Goal: Information Seeking & Learning: Learn about a topic

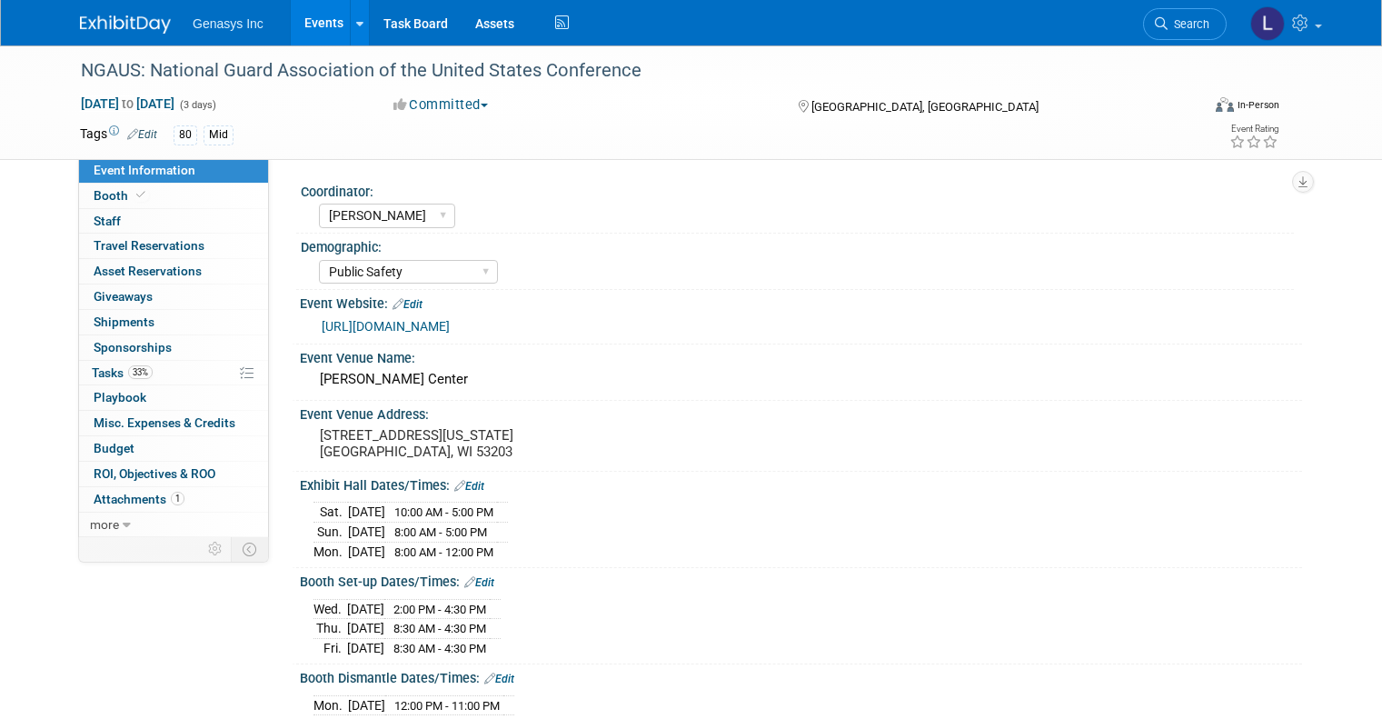
select select "Kate"
select select "Public Safety"
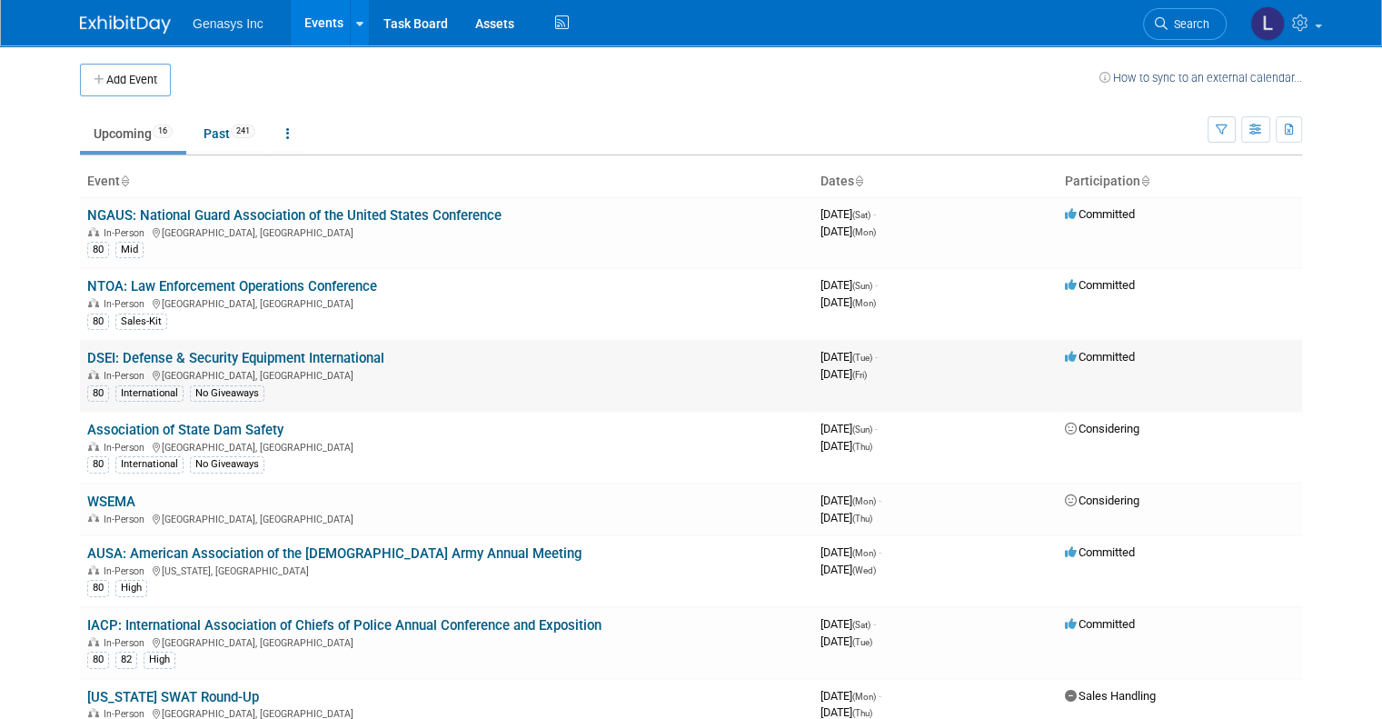
drag, startPoint x: 373, startPoint y: 361, endPoint x: 64, endPoint y: 357, distance: 309.0
click at [80, 357] on td "DSEI: Defense & Security Equipment International In-Person England, United King…" at bounding box center [446, 376] width 733 height 72
click at [259, 352] on link "DSEI: Defense & Security Equipment International" at bounding box center [235, 358] width 297 height 16
click at [95, 493] on link "WSEMA" at bounding box center [111, 501] width 48 height 16
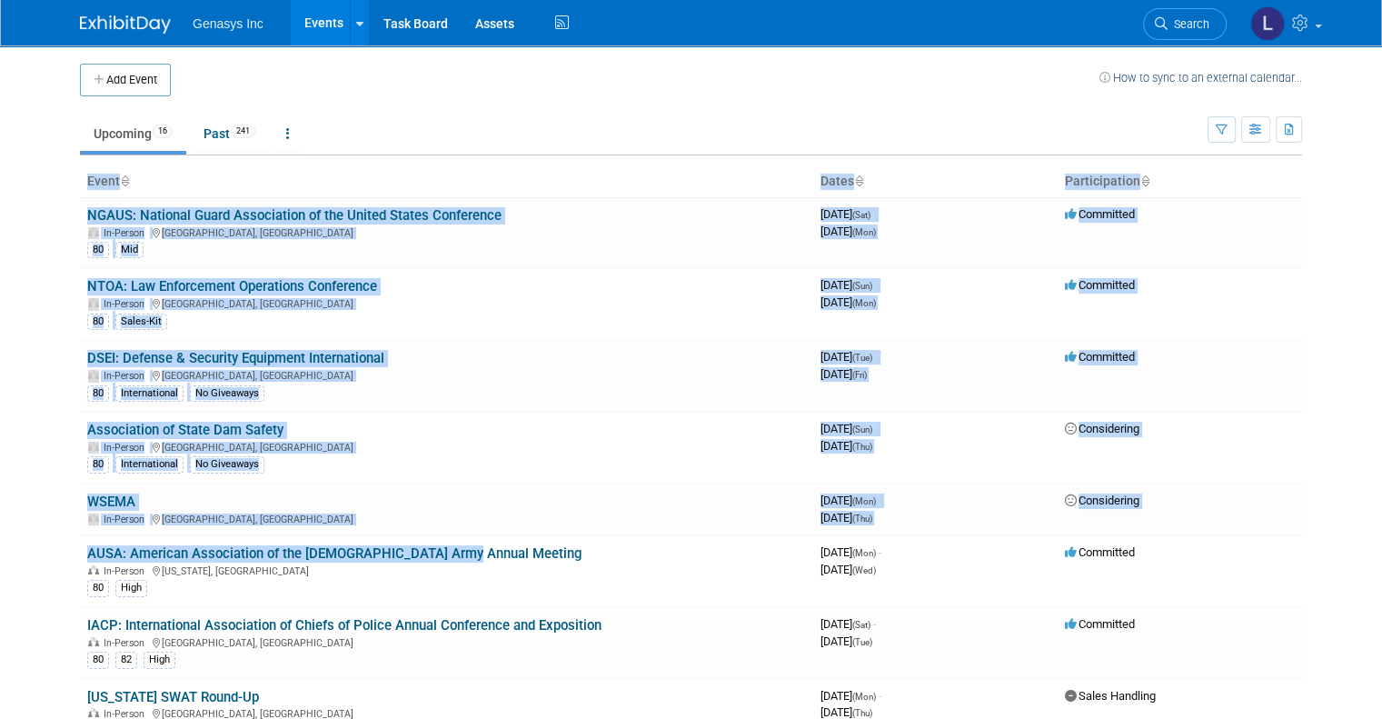
drag, startPoint x: 462, startPoint y: 551, endPoint x: 63, endPoint y: 544, distance: 399.0
click at [66, 544] on div "Add Event How to sync to an external calendar... New Event Duplicate Event Warn…" at bounding box center [691, 711] width 1250 height 1332
click at [342, 538] on td "AUSA: American Association of the US Army Annual Meeting In-Person Washington, …" at bounding box center [446, 571] width 733 height 72
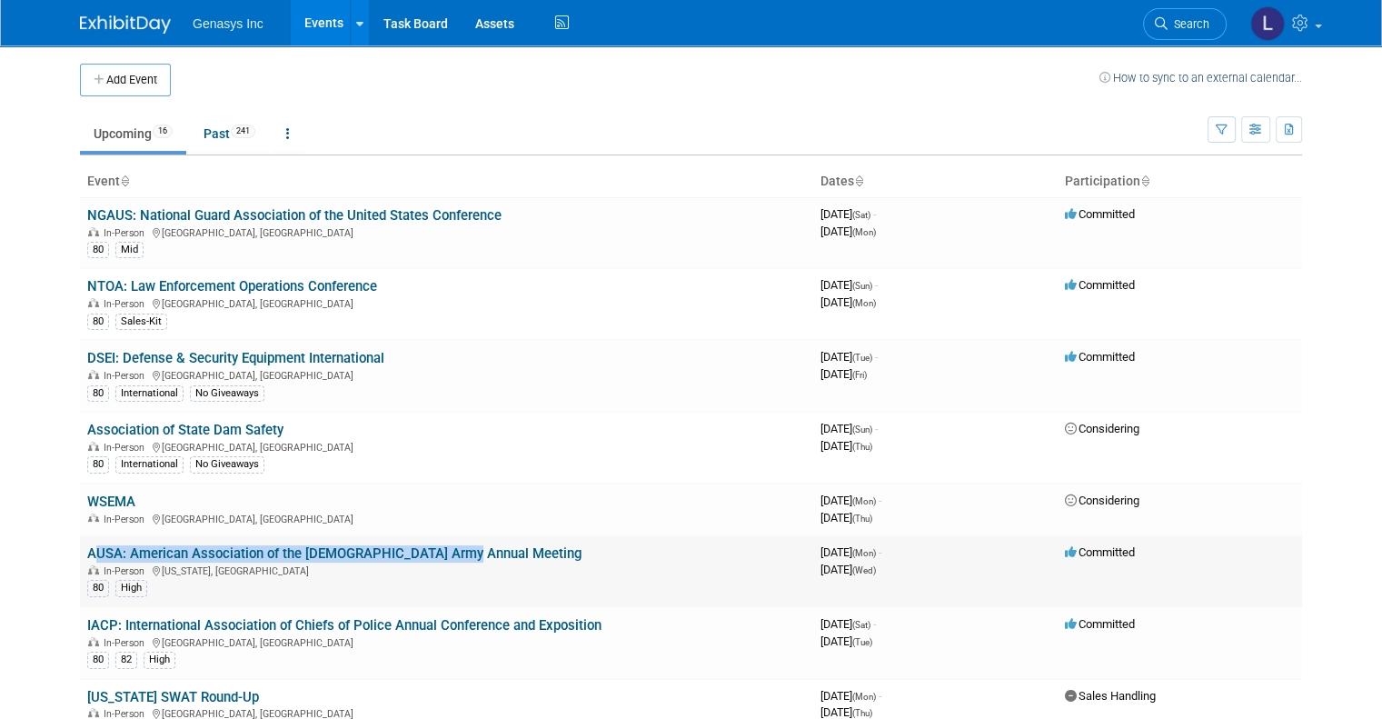
drag, startPoint x: 452, startPoint y: 547, endPoint x: 73, endPoint y: 549, distance: 379.0
click at [80, 549] on td "AUSA: American Association of the US Army Annual Meeting In-Person Washington, …" at bounding box center [446, 571] width 733 height 72
copy link "AUSA: American Association of the [DEMOGRAPHIC_DATA] Army Annual Meeting"
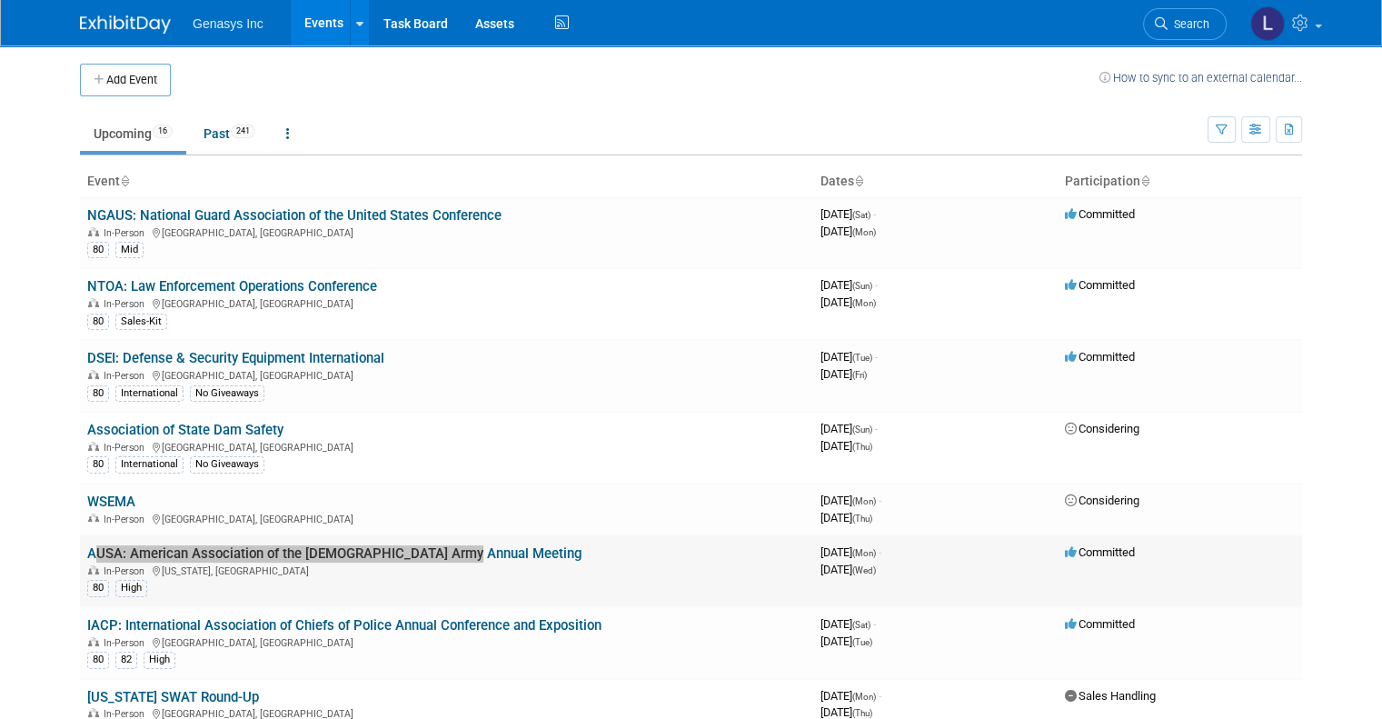
click at [221, 550] on link "AUSA: American Association of the [DEMOGRAPHIC_DATA] Army Annual Meeting" at bounding box center [334, 553] width 494 height 16
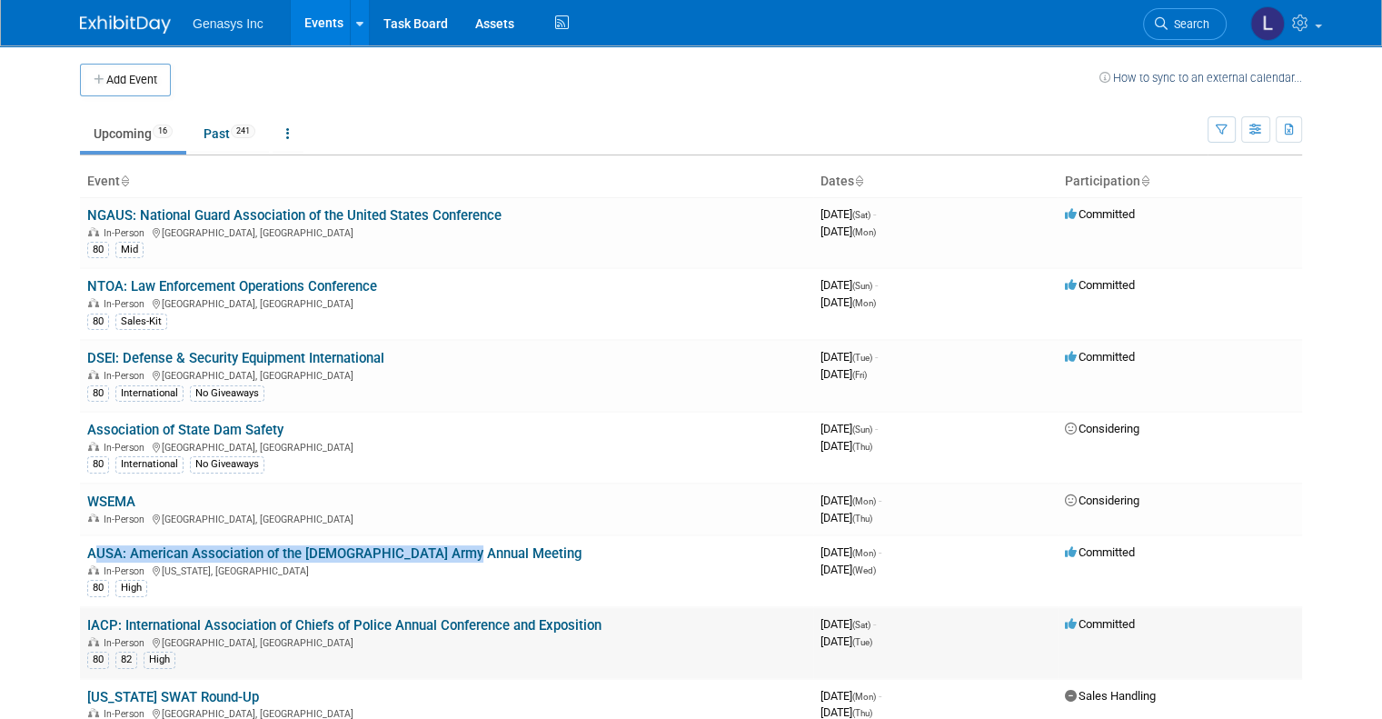
click at [182, 619] on link "IACP: International Association of Chiefs of Police Annual Conference and Expos…" at bounding box center [344, 625] width 514 height 16
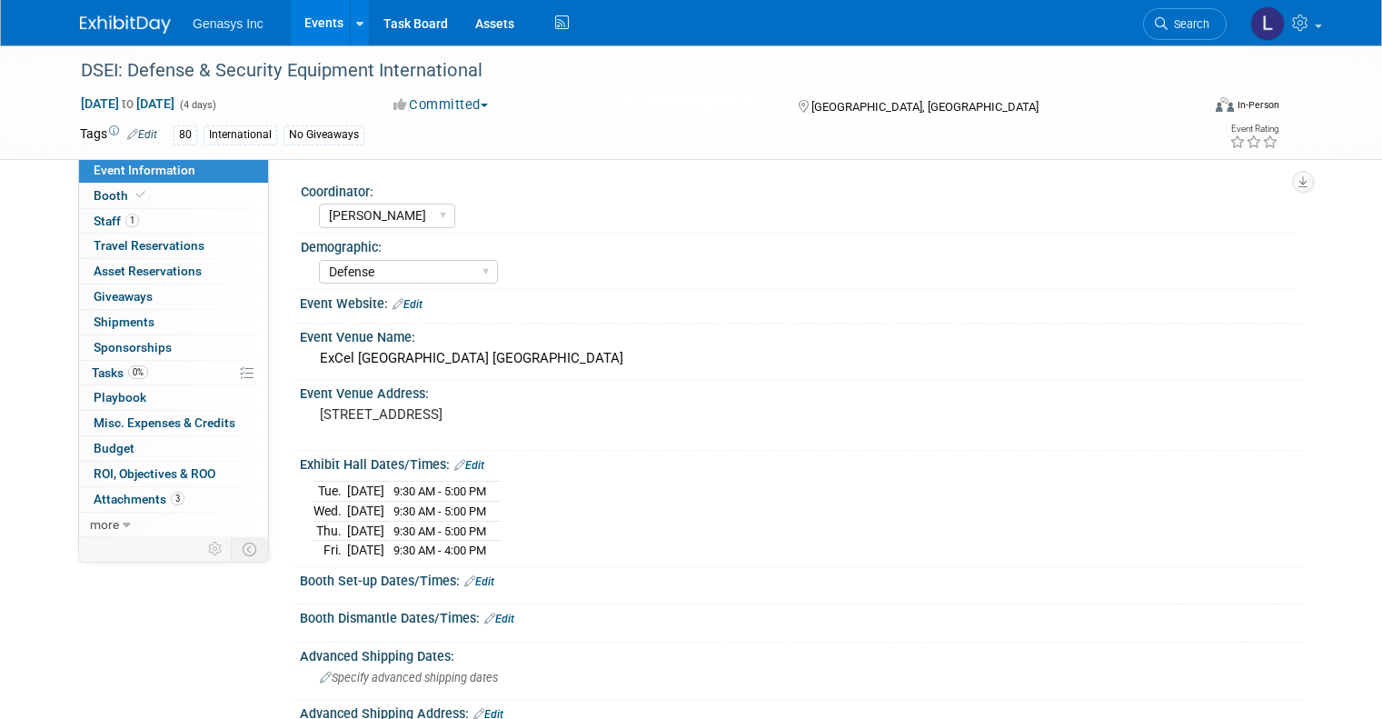
select select "[PERSON_NAME]"
select select "Defense"
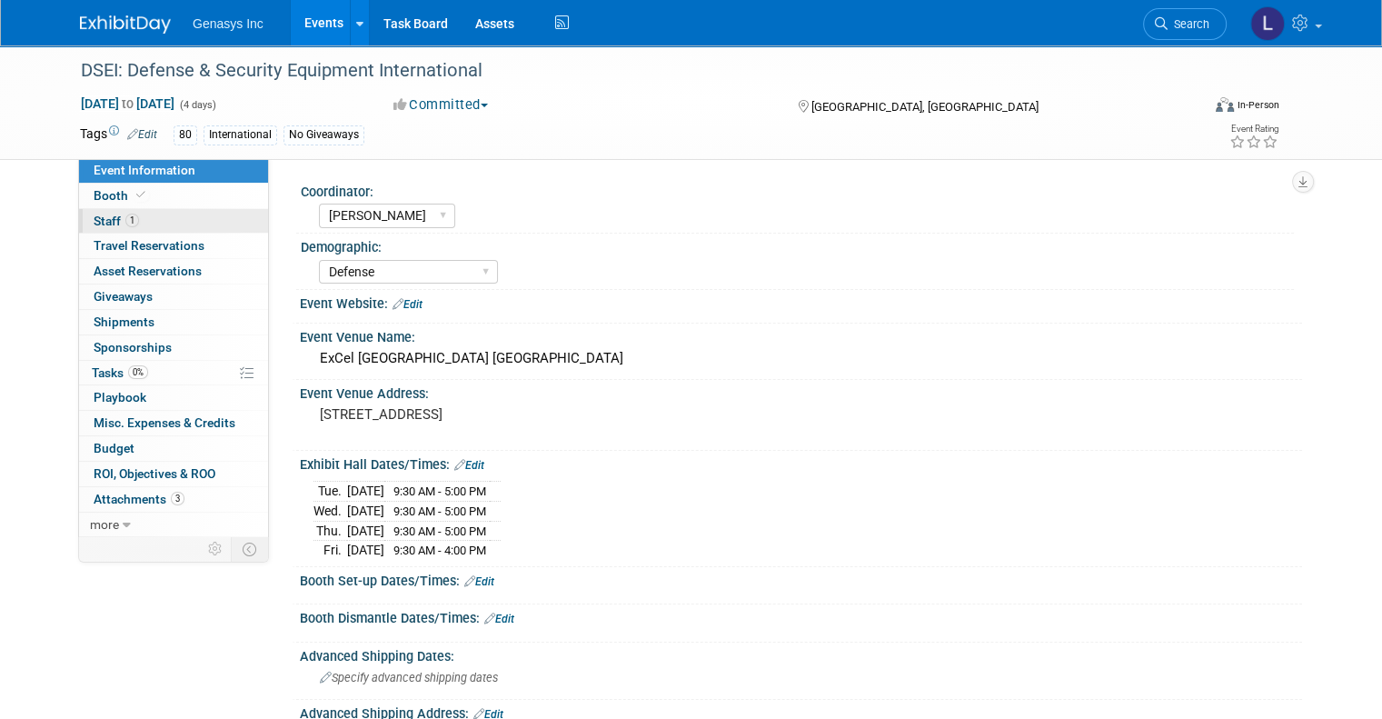
click at [95, 223] on span "Staff 1" at bounding box center [116, 221] width 45 height 15
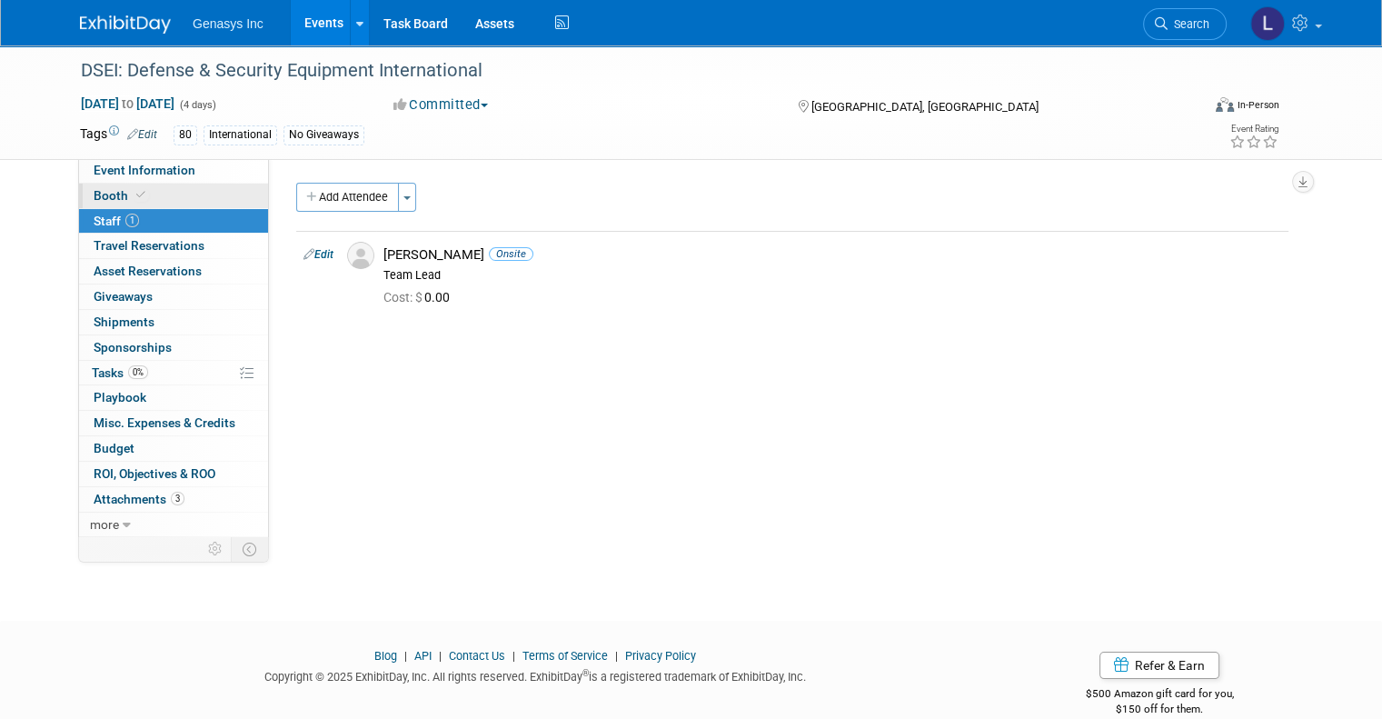
click at [105, 199] on span "Booth" at bounding box center [121, 195] width 55 height 15
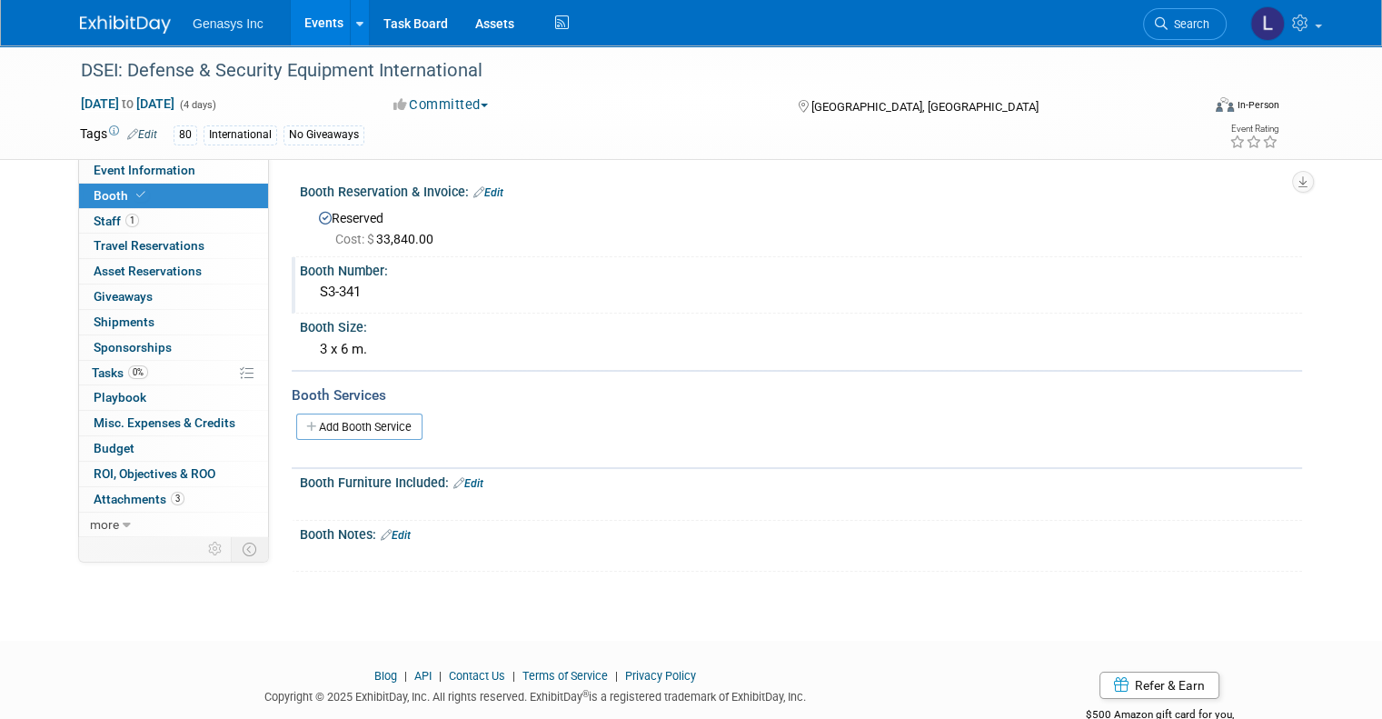
drag, startPoint x: 353, startPoint y: 286, endPoint x: 296, endPoint y: 285, distance: 56.4
click at [300, 285] on div "S3-341" at bounding box center [801, 293] width 1002 height 30
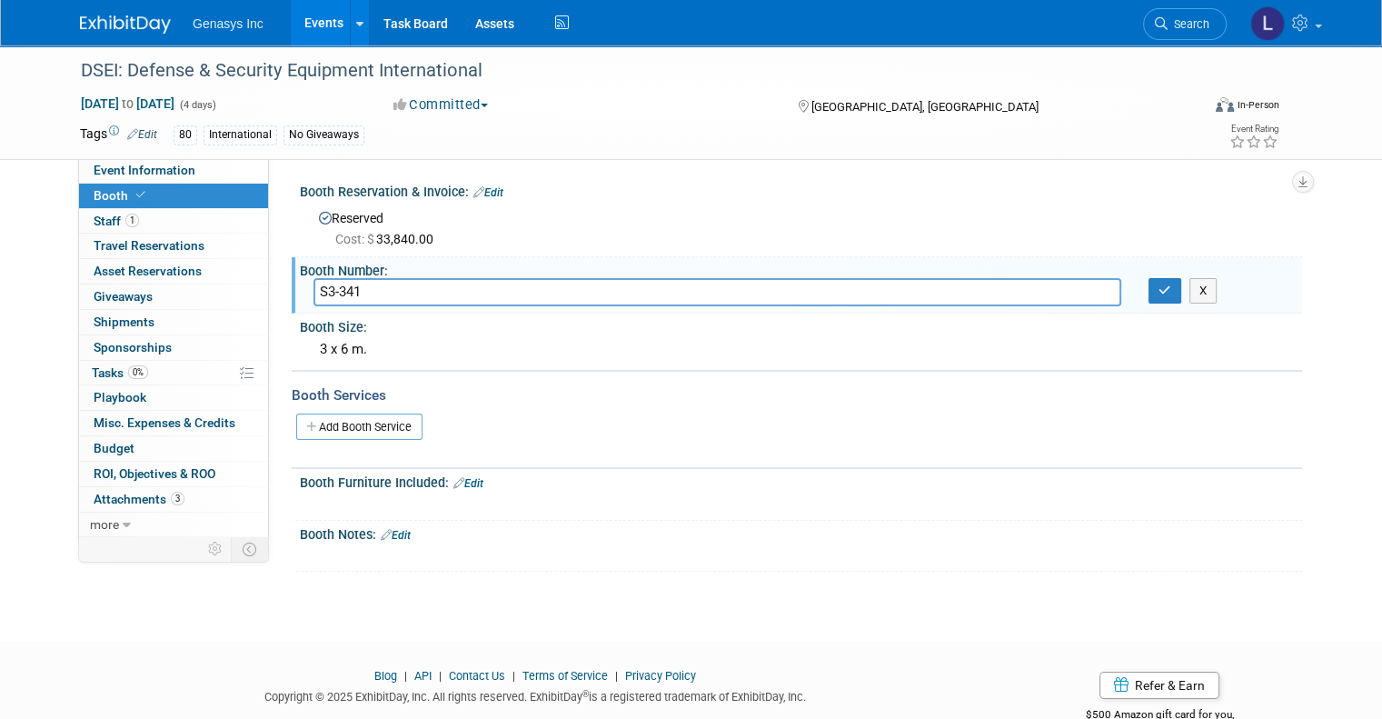
drag, startPoint x: 320, startPoint y: 296, endPoint x: 378, endPoint y: 290, distance: 58.5
click at [378, 290] on input "S3-341" at bounding box center [718, 292] width 808 height 28
drag, startPoint x: 365, startPoint y: 290, endPoint x: 294, endPoint y: 284, distance: 72.0
click at [300, 284] on div "S3-341" at bounding box center [717, 292] width 835 height 28
click at [134, 170] on span "Event Information" at bounding box center [145, 170] width 102 height 15
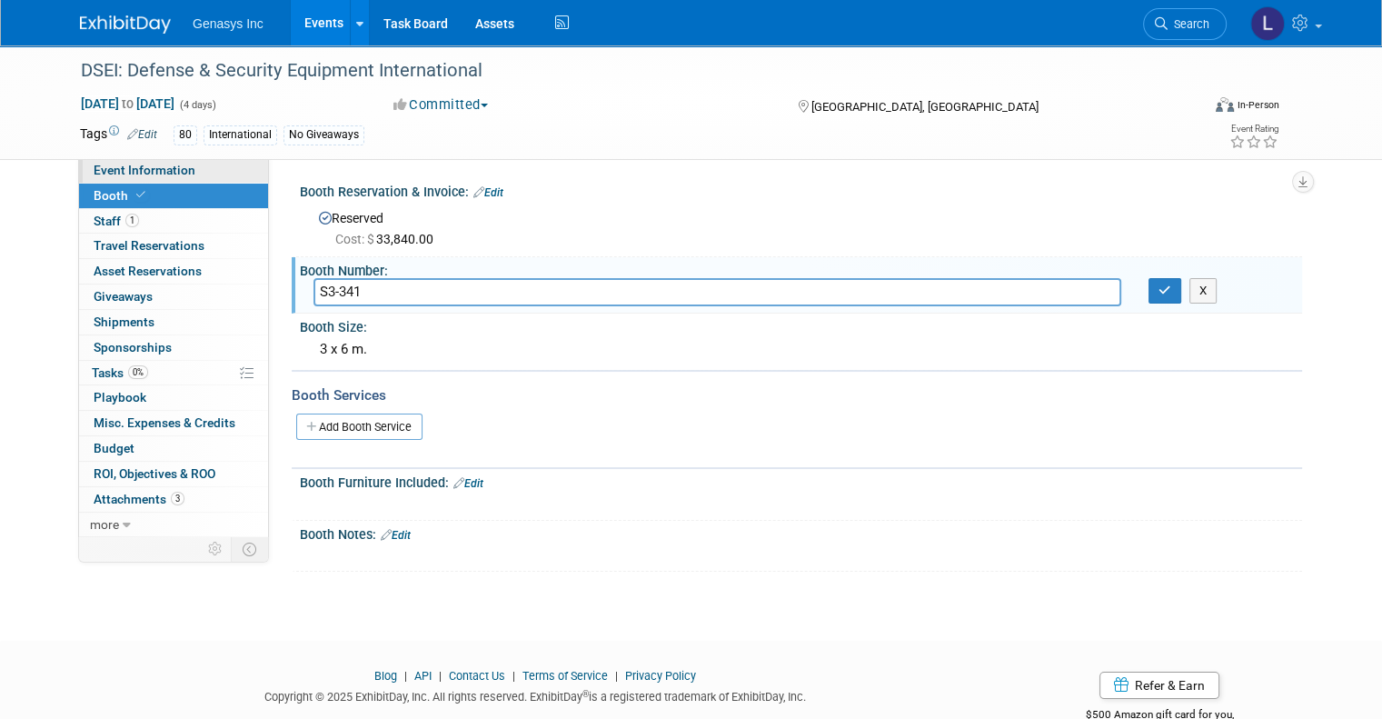
select select "[PERSON_NAME]"
select select "Defense"
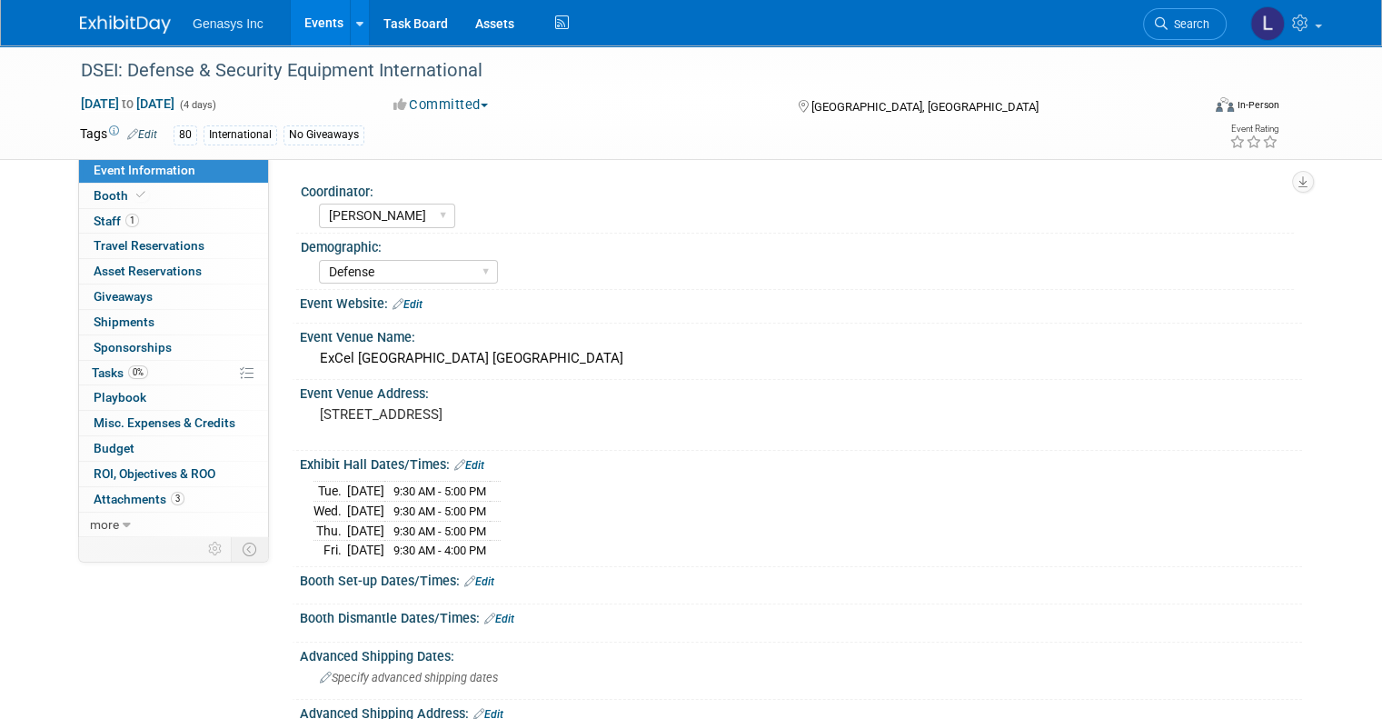
drag, startPoint x: 473, startPoint y: 72, endPoint x: 48, endPoint y: 65, distance: 425.3
click at [48, 65] on div "DSEI: Defense & Security Equipment International Sep 9, 2025 to Sep 12, 2025 (4…" at bounding box center [691, 102] width 1382 height 115
copy div "DSEI: Defense & Security Equipment International"
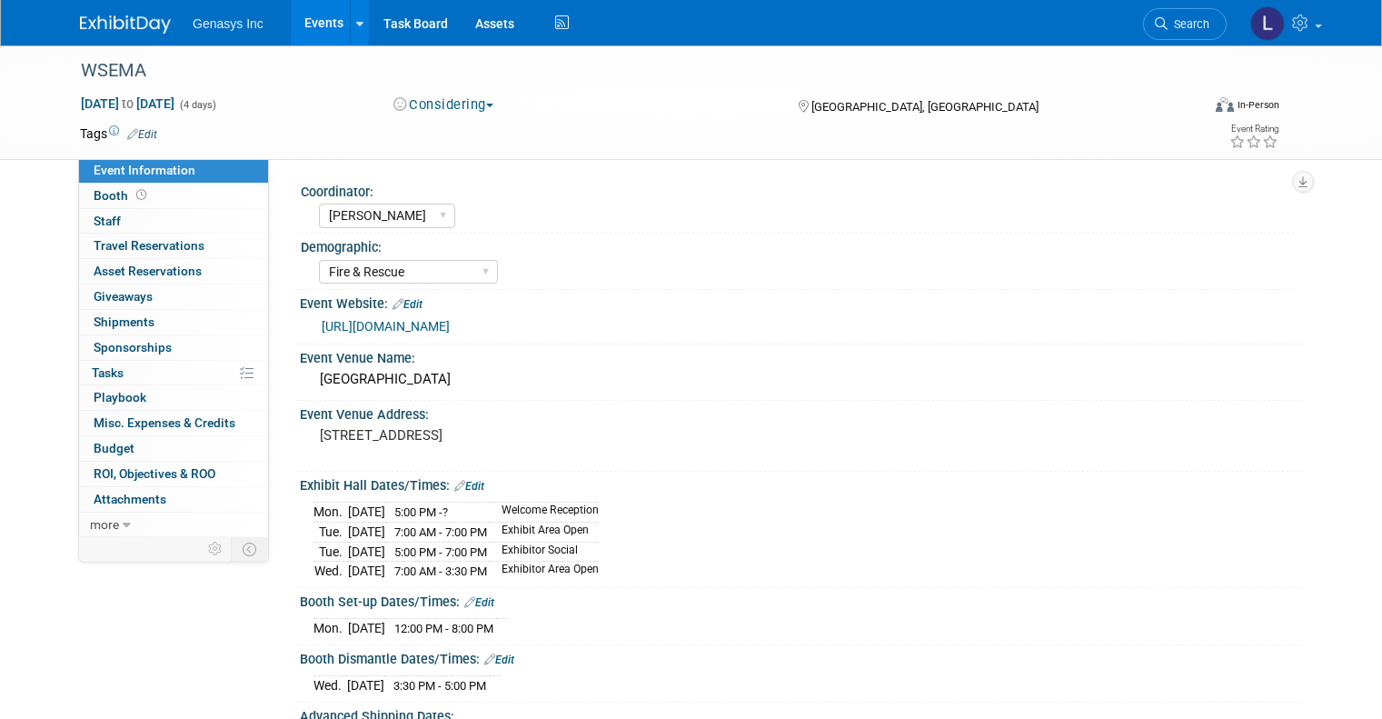
select select "[PERSON_NAME]"
select select "Fire & Rescue"
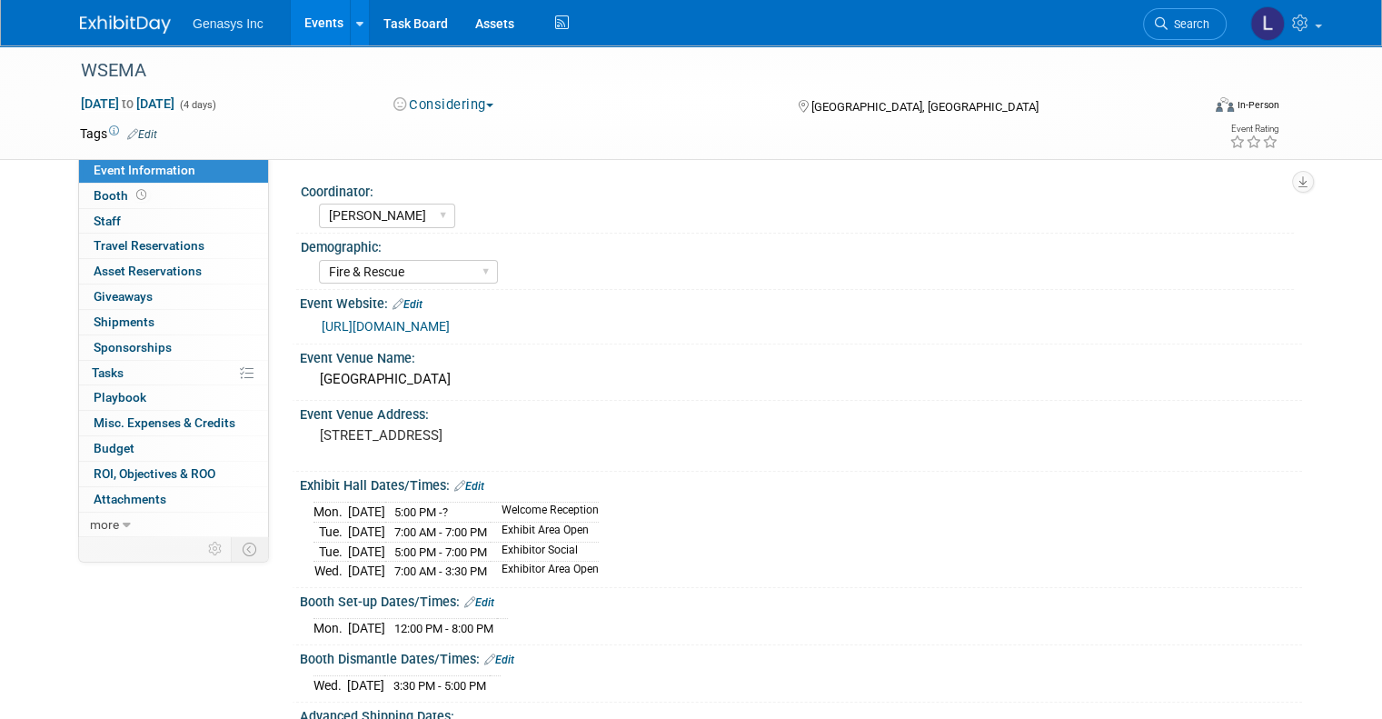
click at [436, 324] on link "https://wsema.org/2025-conference-information" at bounding box center [386, 326] width 128 height 15
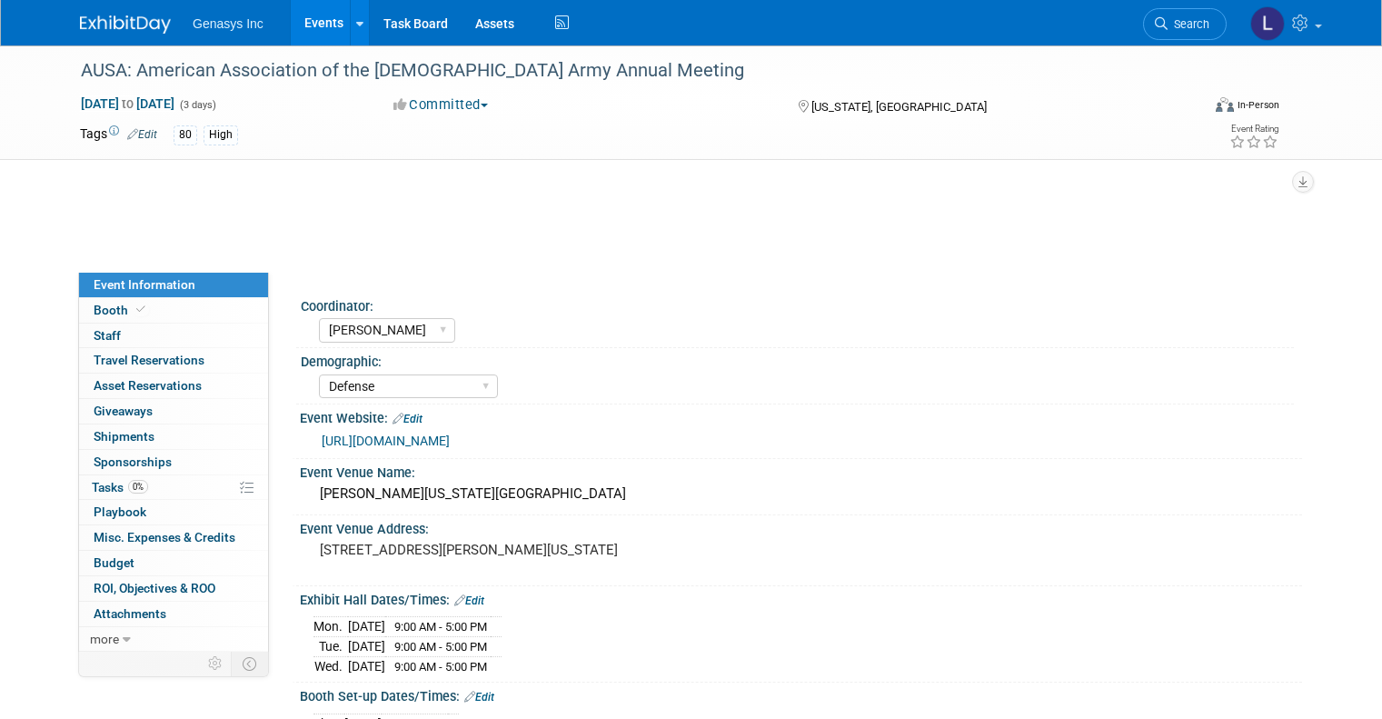
select select "[PERSON_NAME]"
select select "Defense"
select select "No"
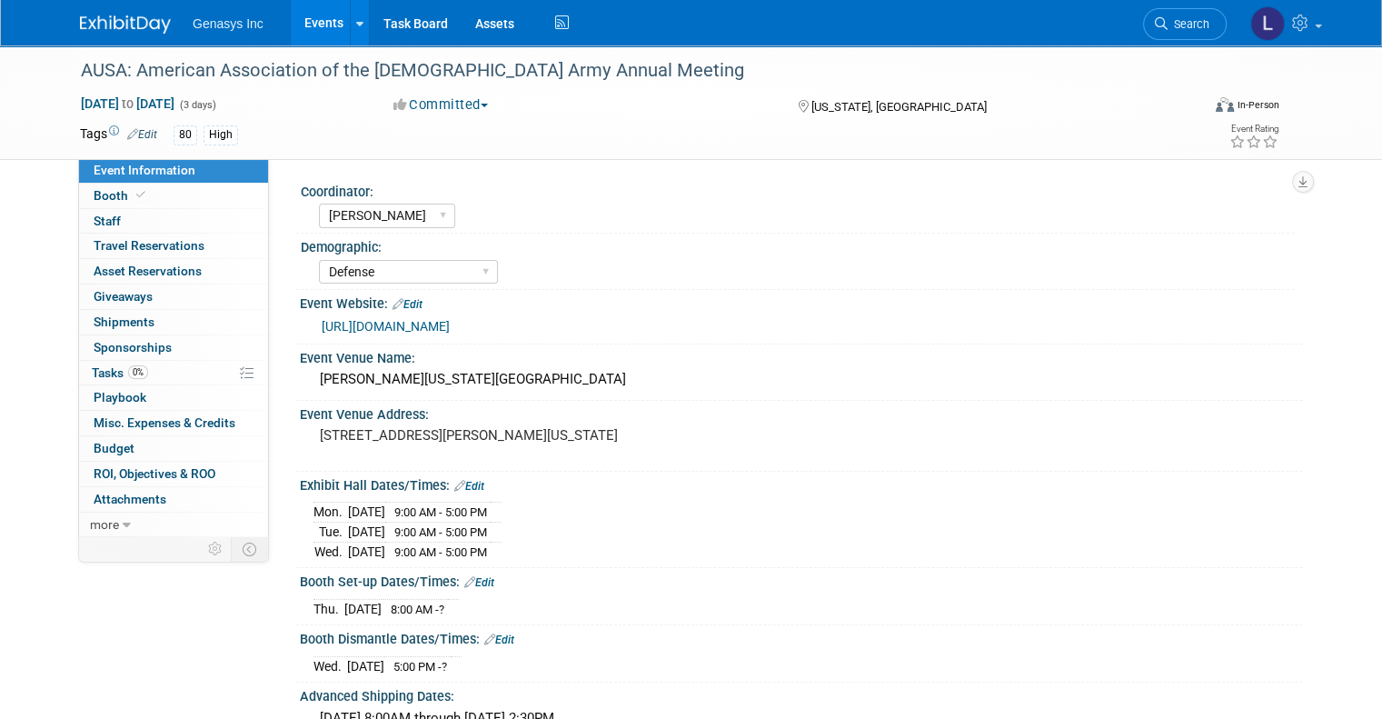
click at [407, 324] on link "[URL][DOMAIN_NAME]" at bounding box center [386, 326] width 128 height 15
click at [95, 190] on span "Booth" at bounding box center [121, 195] width 55 height 15
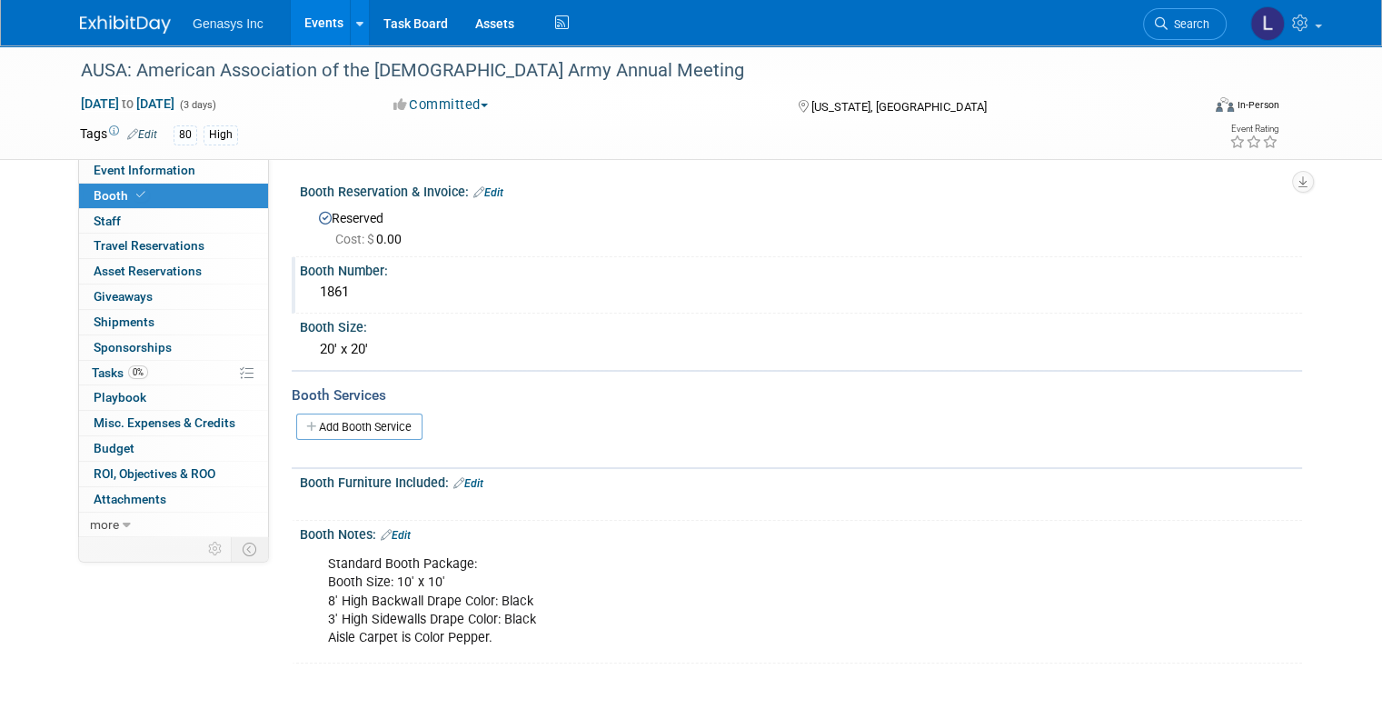
drag, startPoint x: 337, startPoint y: 292, endPoint x: 301, endPoint y: 287, distance: 36.6
click at [314, 287] on div "1861" at bounding box center [801, 292] width 975 height 28
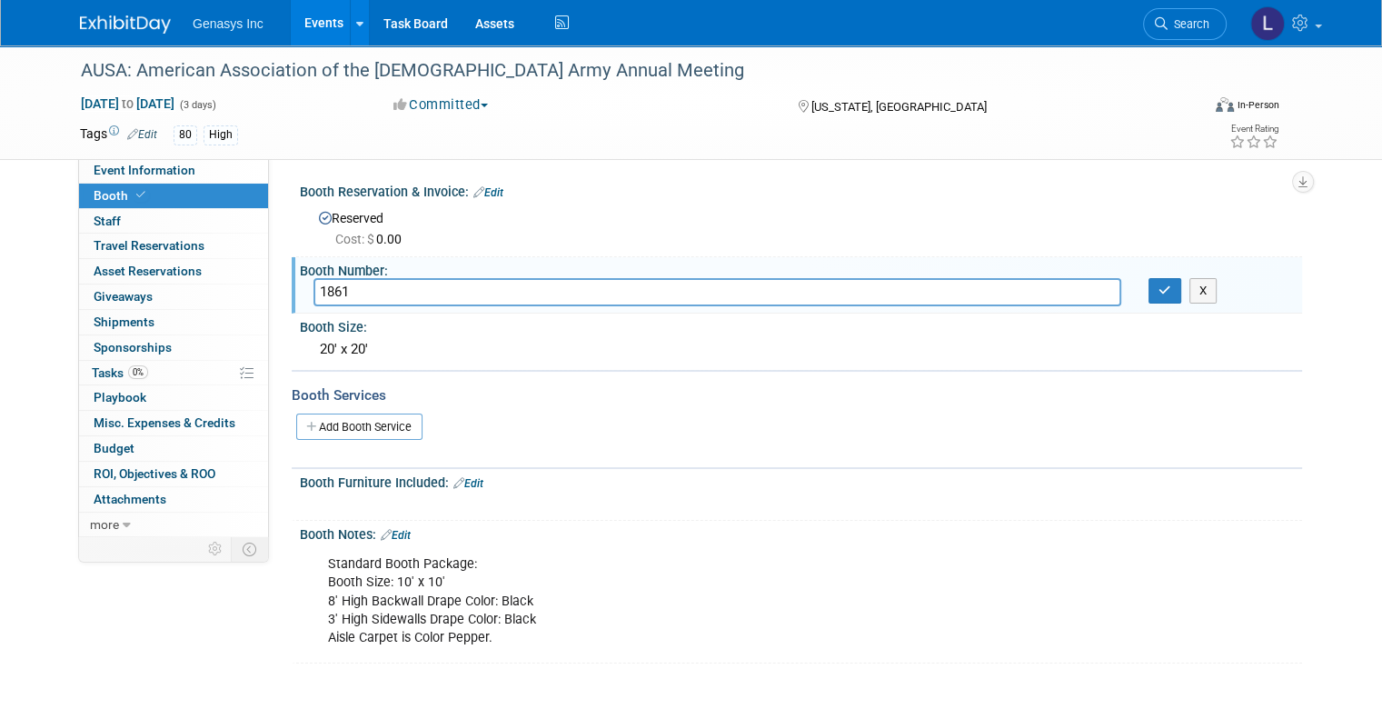
drag, startPoint x: 312, startPoint y: 293, endPoint x: 615, endPoint y: 199, distance: 317.6
click at [615, 199] on div "Booth Reservation & Invoice: Edit Reserved Cost: $ 0.00" at bounding box center [797, 217] width 1011 height 79
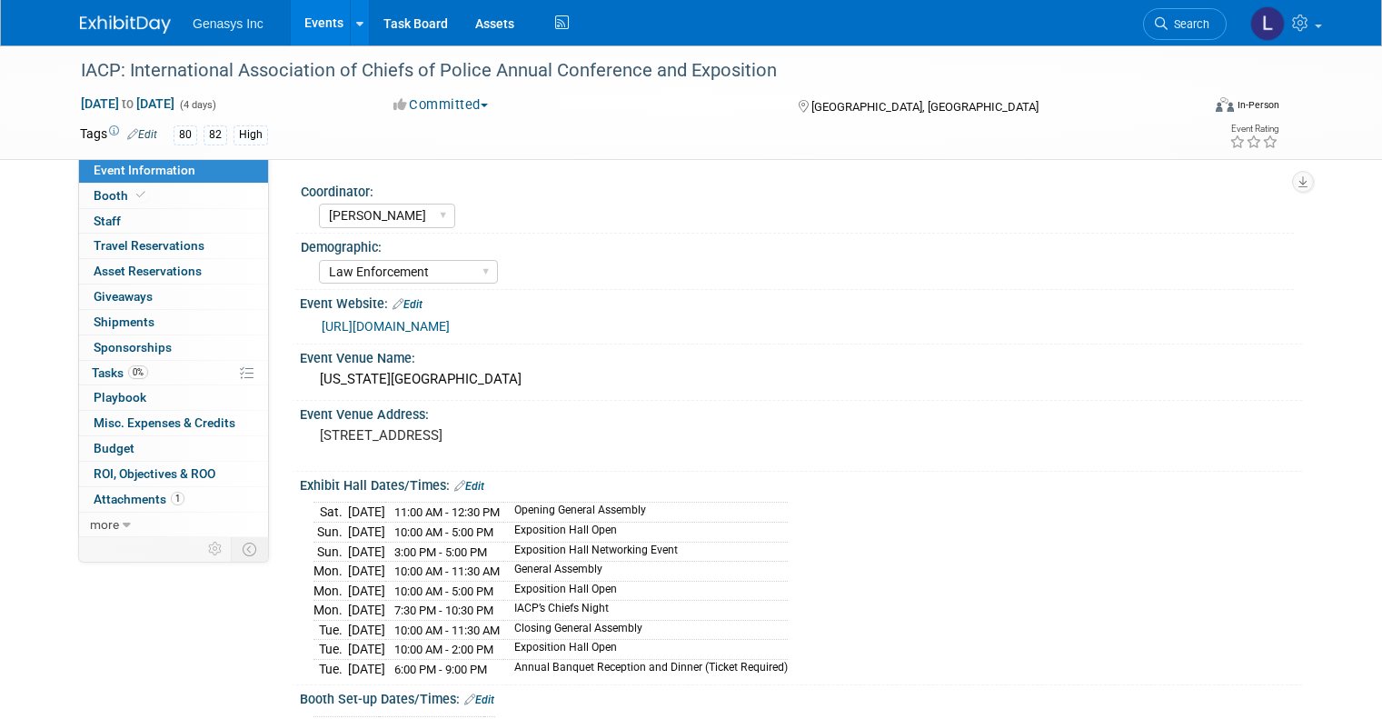
select select "[PERSON_NAME]"
select select "Law Enforcement"
select select "No"
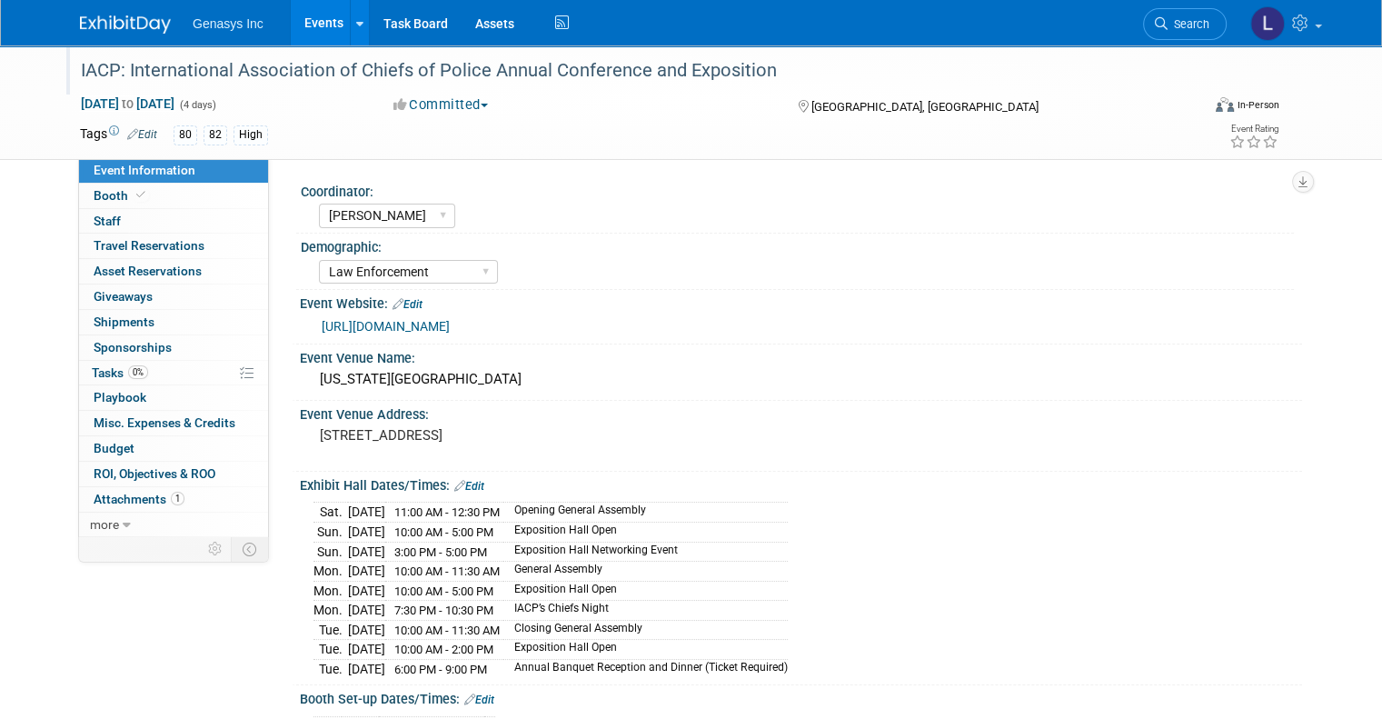
drag, startPoint x: 778, startPoint y: 81, endPoint x: 62, endPoint y: 59, distance: 716.4
click at [75, 59] on div "IACP: International Association of Chiefs of Police Annual Conference and Expos…" at bounding box center [626, 71] width 1103 height 33
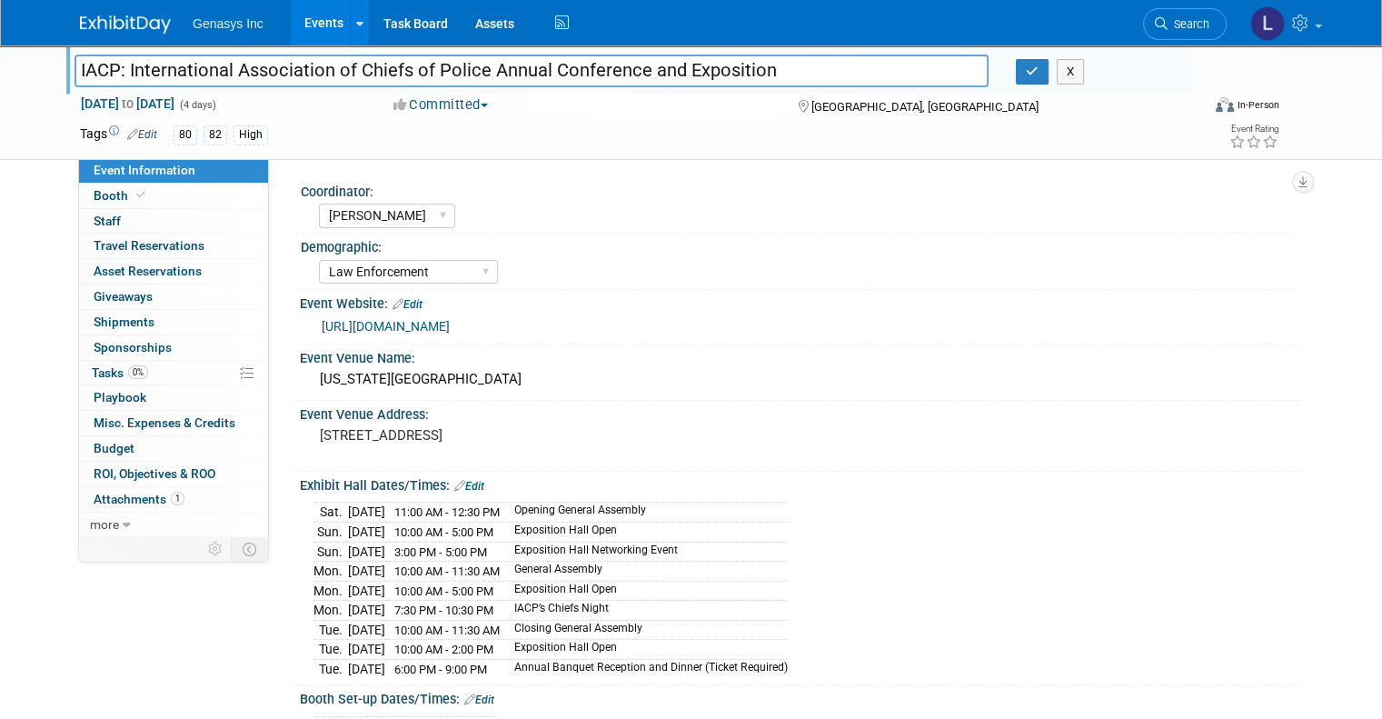
drag, startPoint x: 767, startPoint y: 68, endPoint x: 55, endPoint y: 69, distance: 712.5
click at [61, 69] on div "IACP: International Association of Chiefs of Police Annual Conference and Expos…" at bounding box center [531, 72] width 941 height 27
click at [359, 326] on link "[URL][DOMAIN_NAME]" at bounding box center [386, 326] width 128 height 15
click at [94, 193] on span "Booth" at bounding box center [121, 195] width 55 height 15
